Goal: Use online tool/utility: Utilize a website feature to perform a specific function

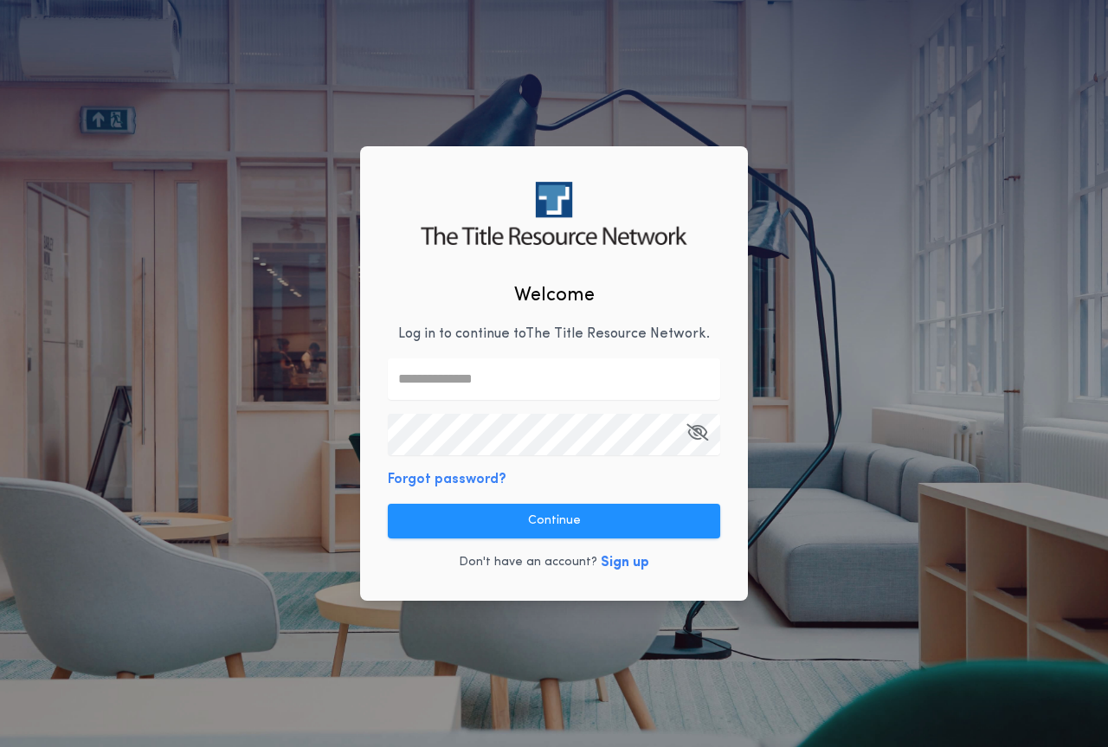
type input "**********"
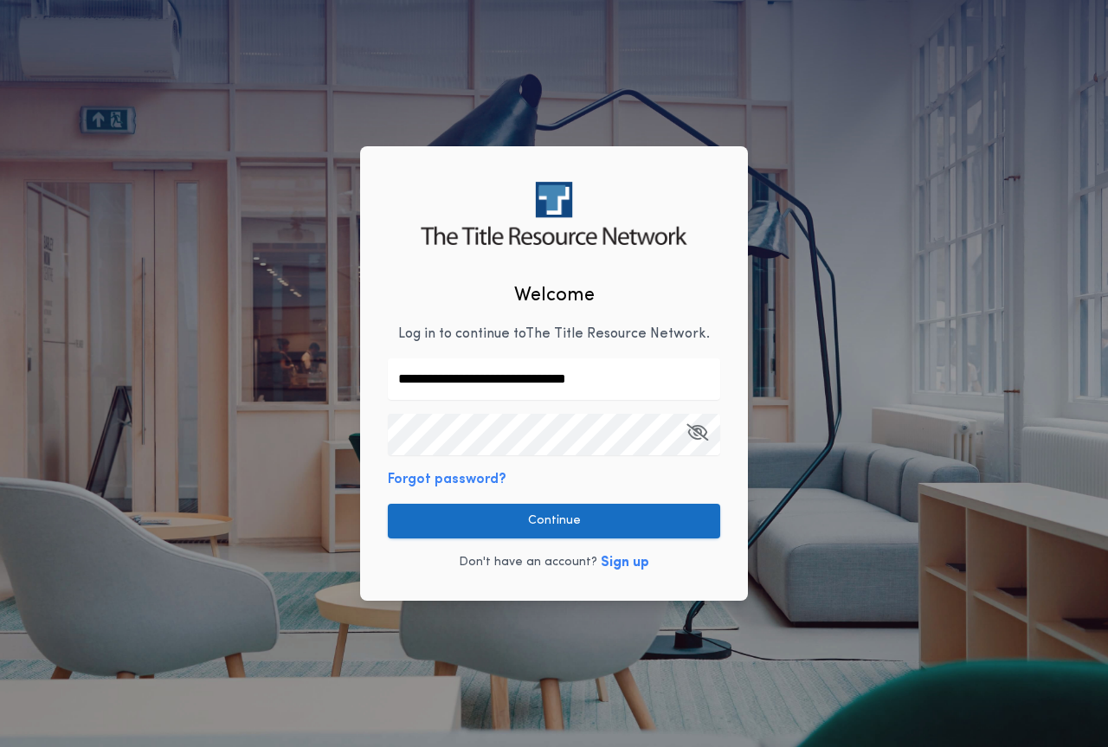
click at [597, 533] on button "Continue" at bounding box center [554, 521] width 332 height 35
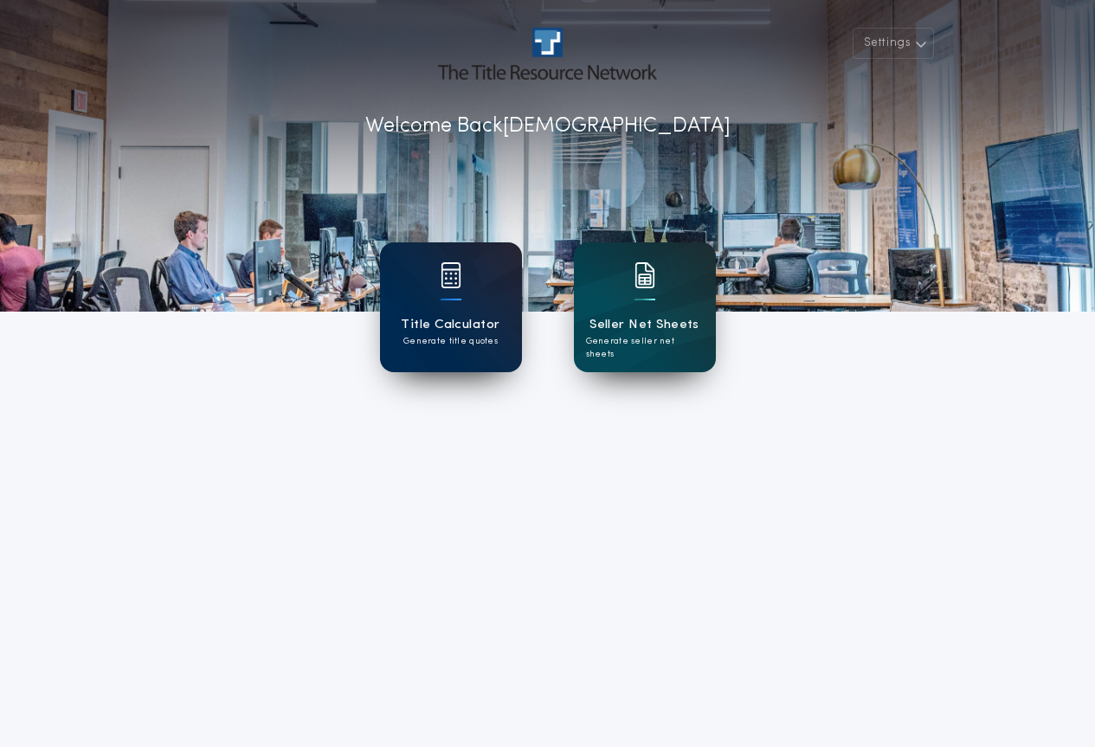
click at [433, 340] on p "Generate title quotes" at bounding box center [450, 341] width 94 height 13
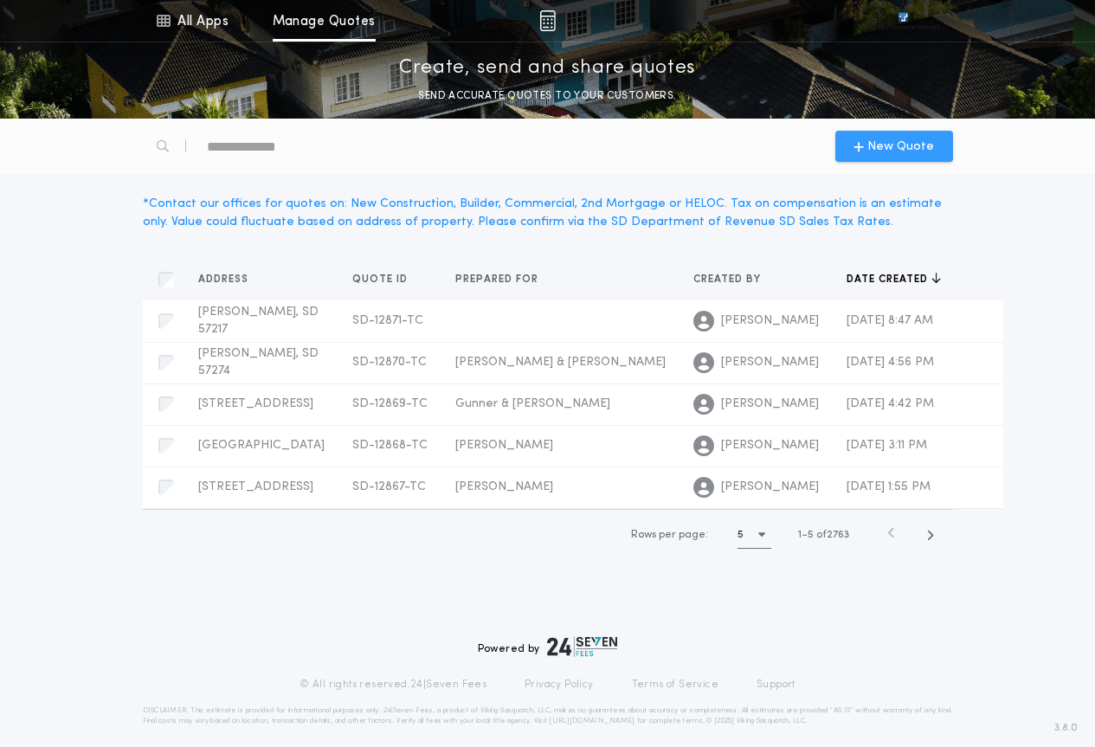
click at [899, 144] on span "New Quote" at bounding box center [900, 147] width 67 height 18
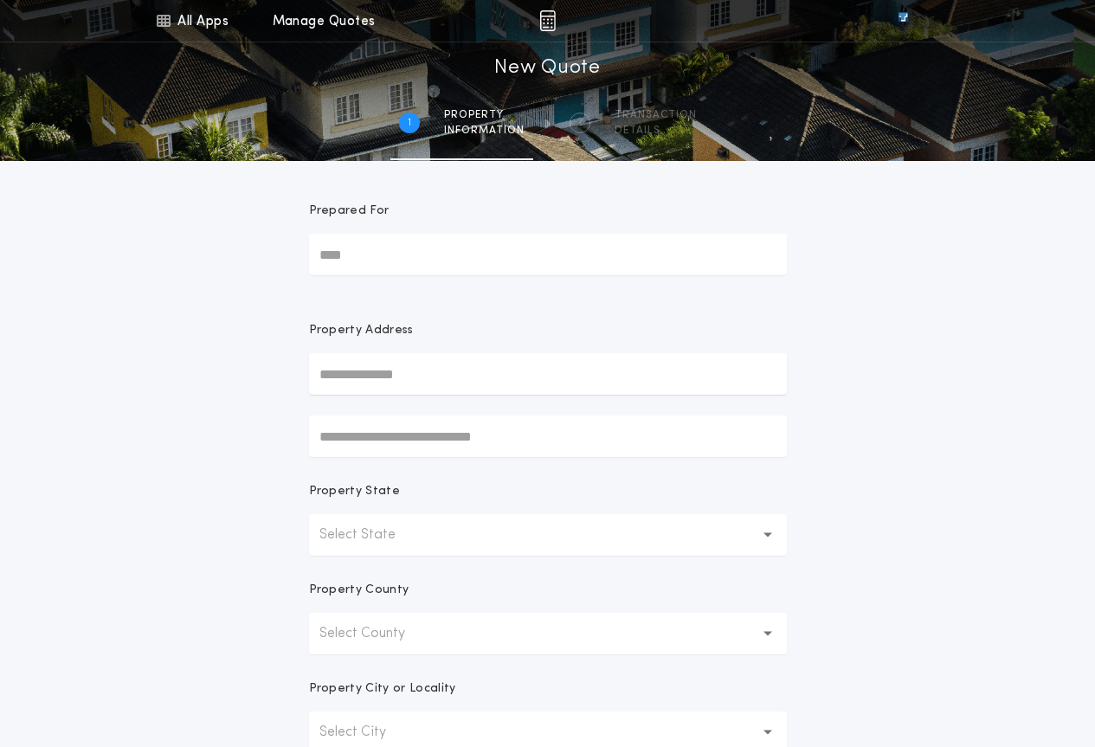
click at [478, 542] on button "Select State" at bounding box center [548, 535] width 478 height 42
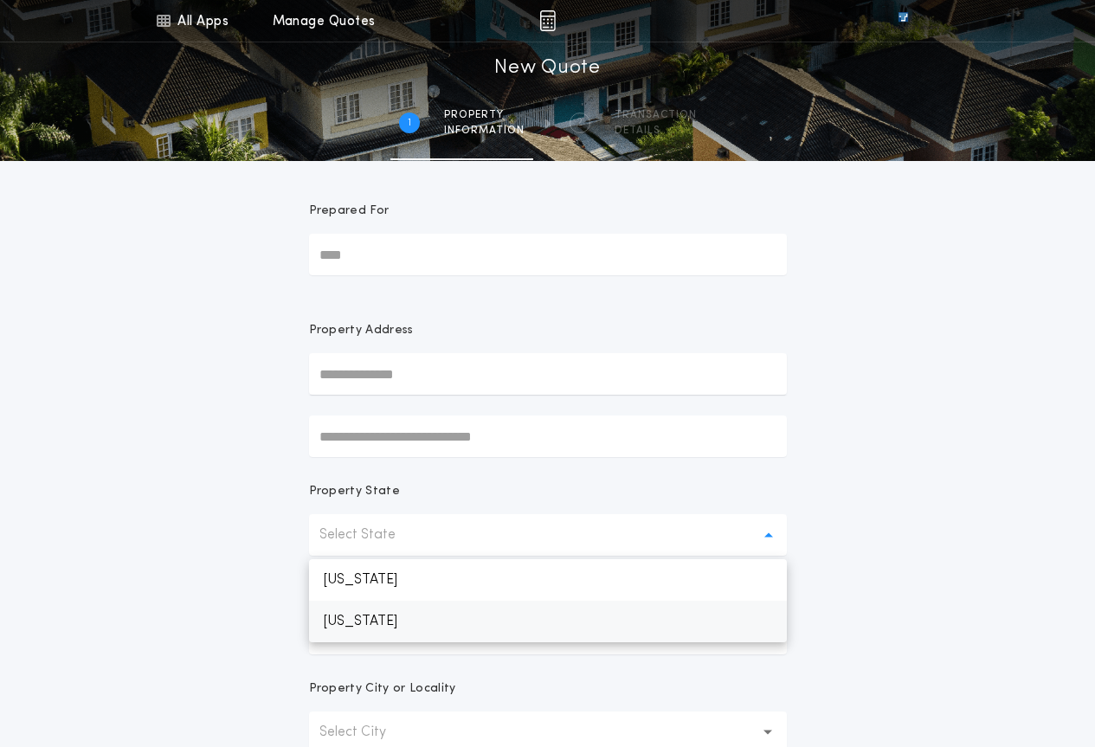
click at [465, 622] on p "[US_STATE]" at bounding box center [548, 622] width 478 height 42
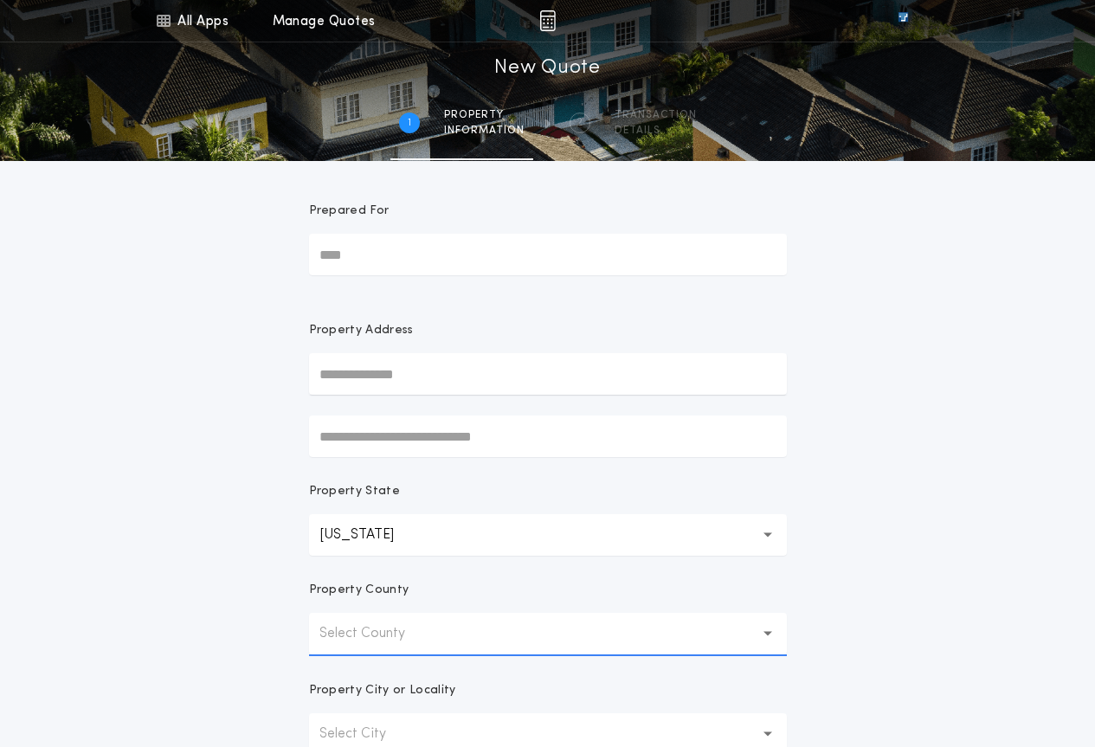
click at [466, 626] on button "Select County" at bounding box center [548, 634] width 478 height 42
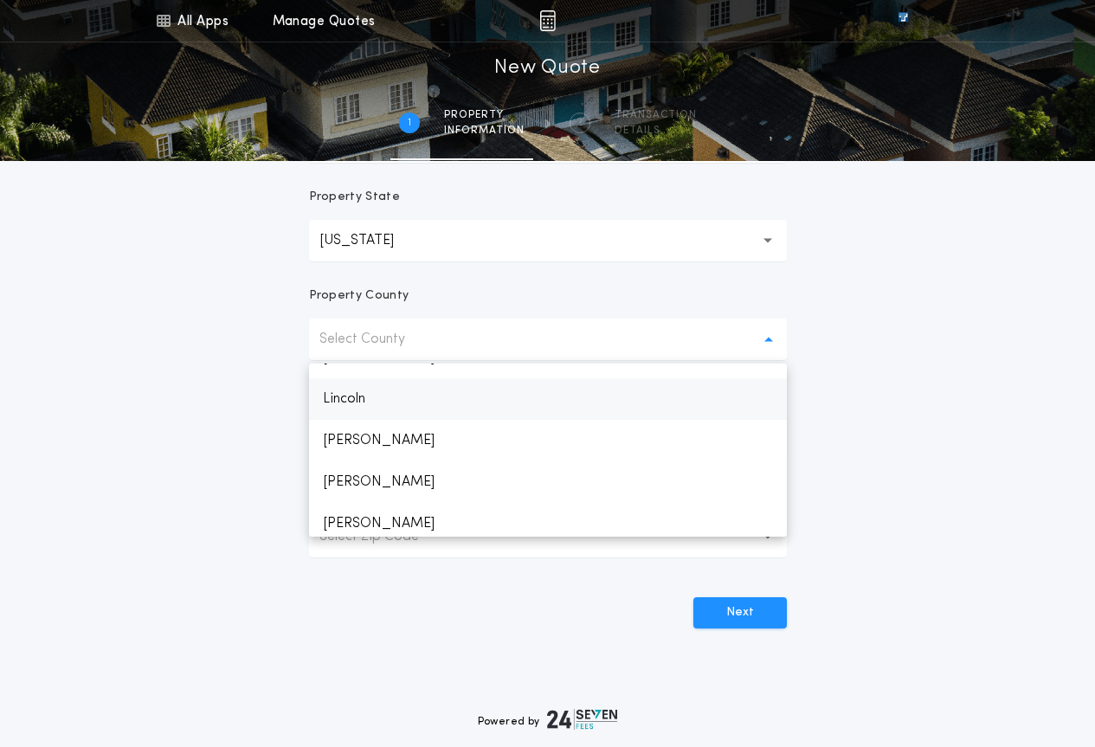
scroll to position [1904, 0]
click at [410, 467] on p "Minnehaha" at bounding box center [548, 475] width 478 height 42
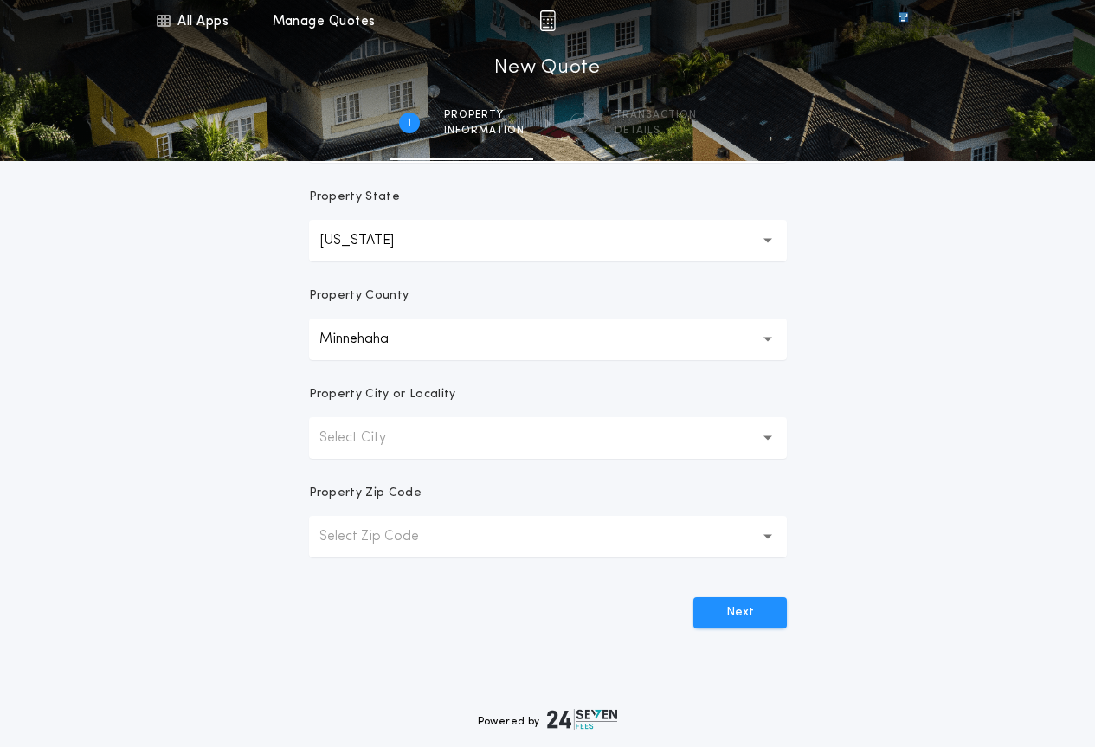
click at [408, 430] on p "Select City" at bounding box center [366, 438] width 94 height 21
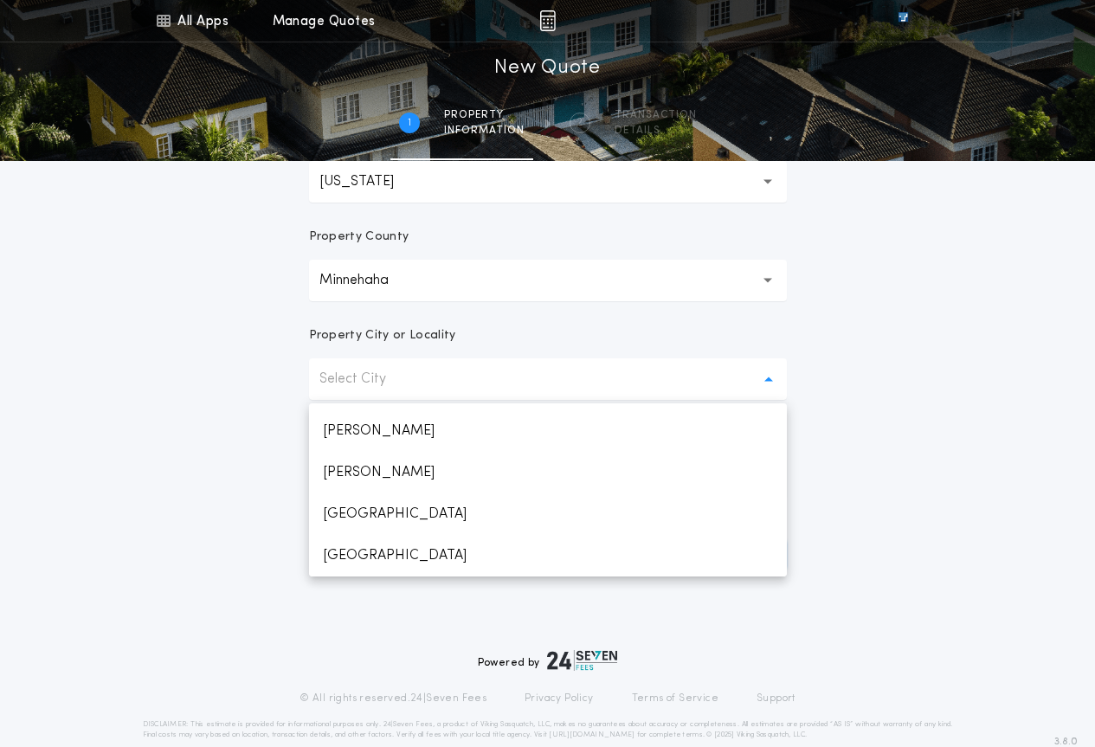
scroll to position [381, 0]
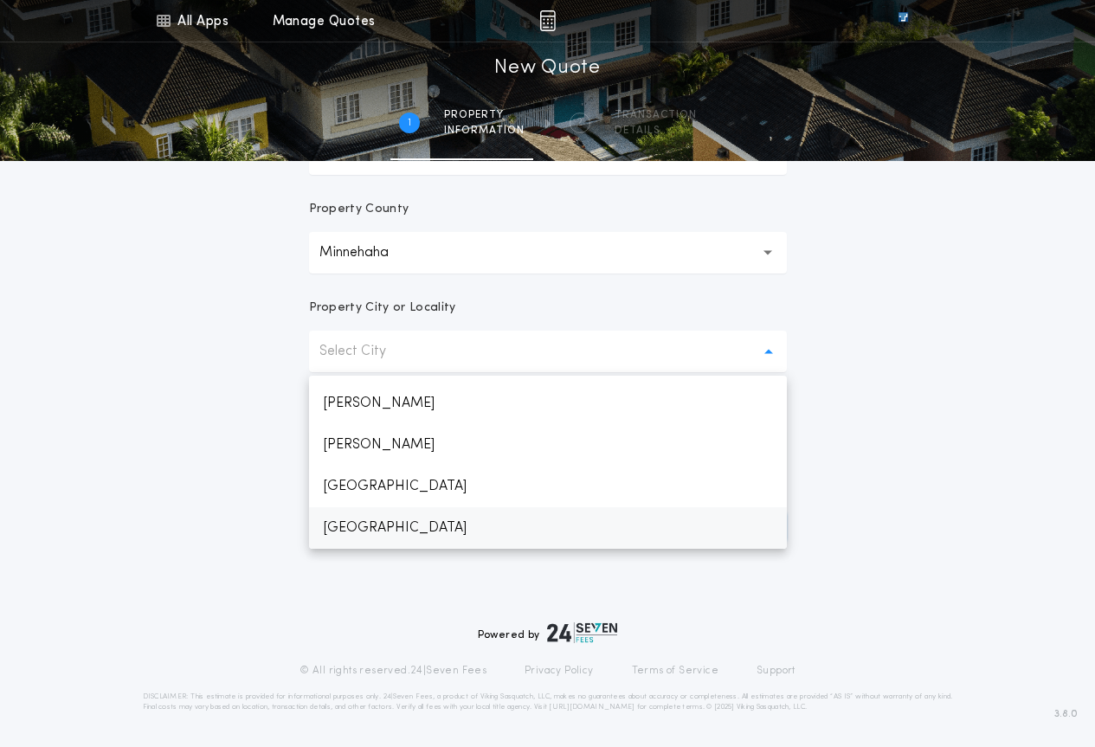
click at [385, 521] on p "[GEOGRAPHIC_DATA]" at bounding box center [548, 528] width 478 height 42
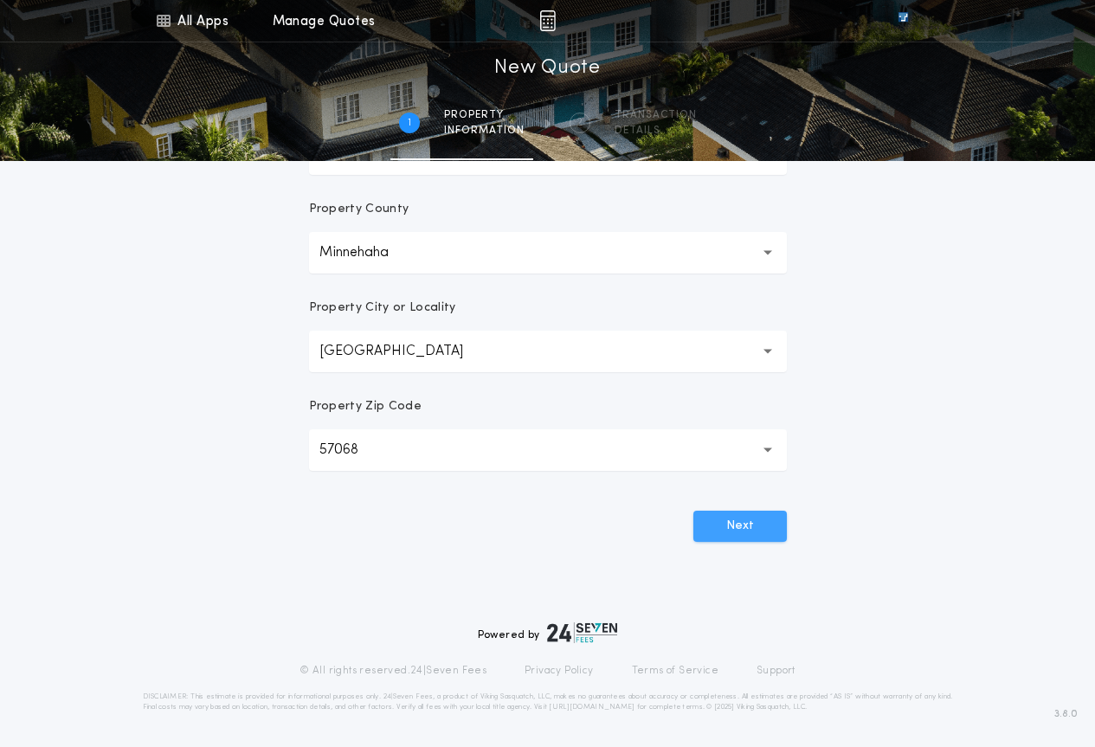
click at [773, 540] on button "Next" at bounding box center [739, 526] width 93 height 31
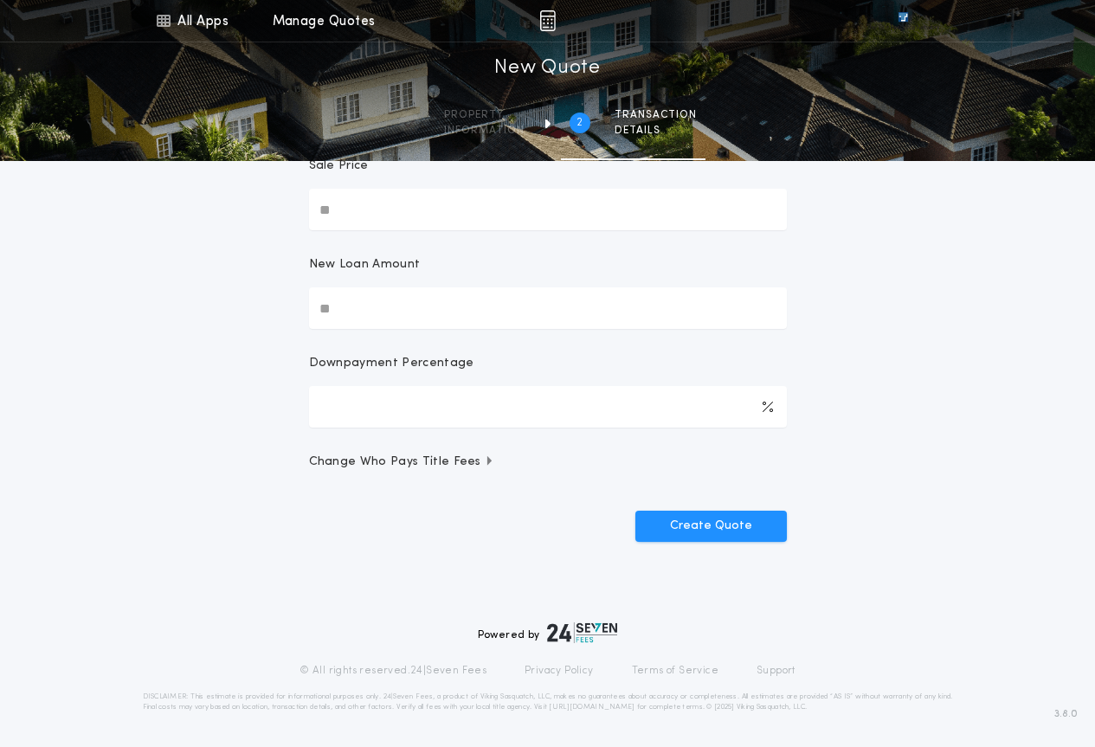
scroll to position [0, 0]
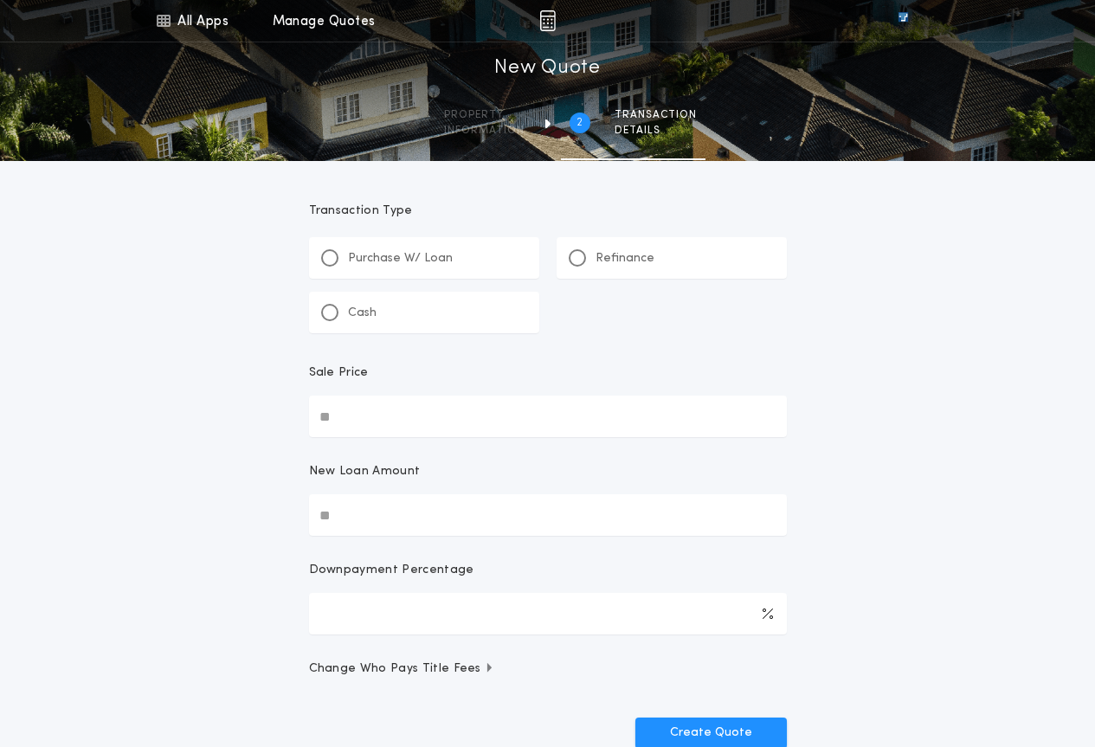
click at [396, 322] on div "Cash" at bounding box center [424, 313] width 230 height 42
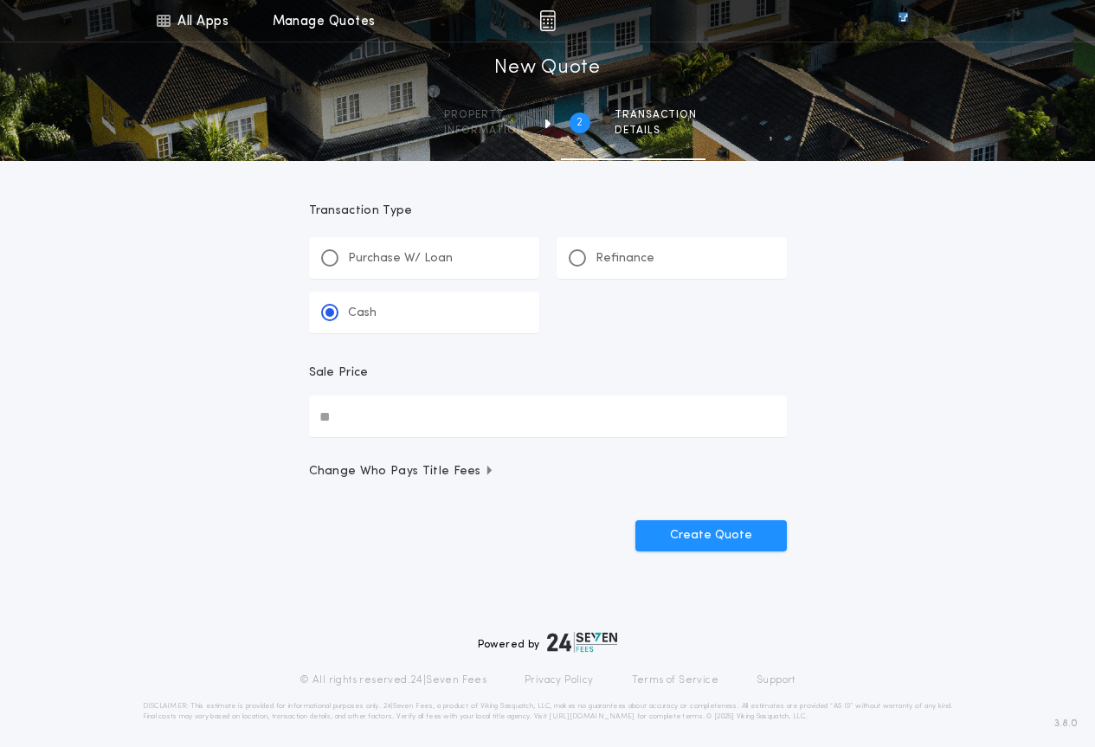
click at [427, 415] on input "Sale Price" at bounding box center [548, 417] width 478 height 42
type input "******"
click at [718, 538] on button "Create Quote" at bounding box center [710, 535] width 151 height 31
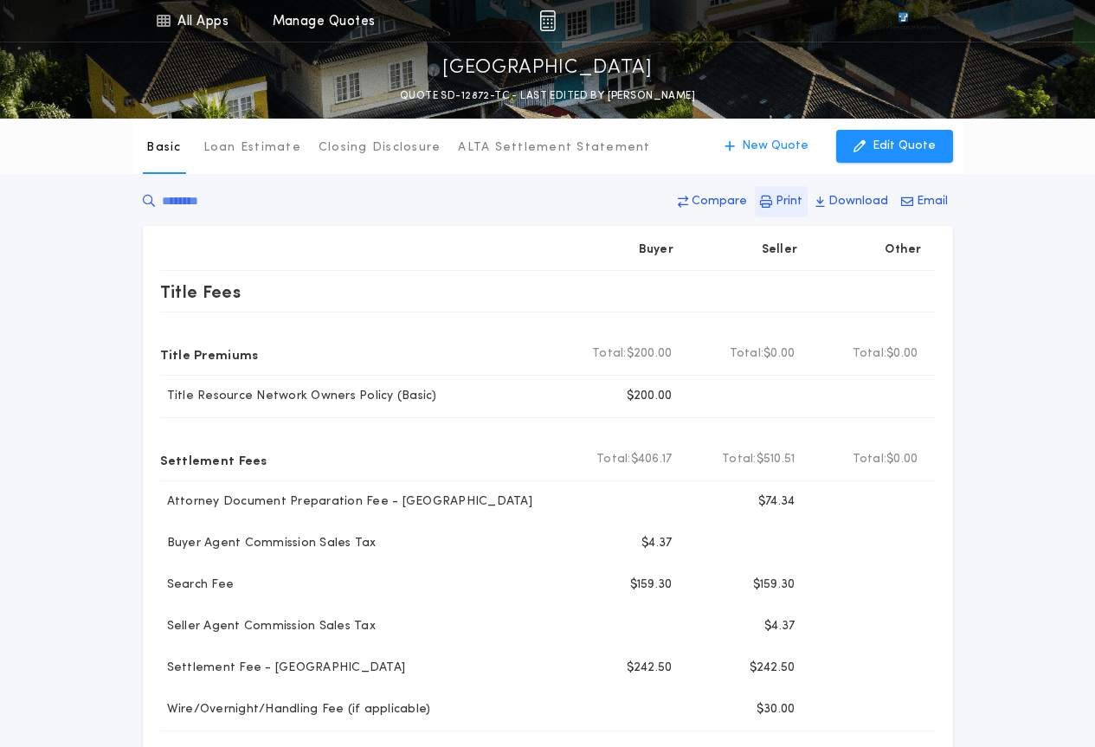
click at [798, 209] on p "Print" at bounding box center [789, 201] width 27 height 17
click at [782, 145] on p "New Quote" at bounding box center [775, 146] width 67 height 17
